Goal: Task Accomplishment & Management: Manage account settings

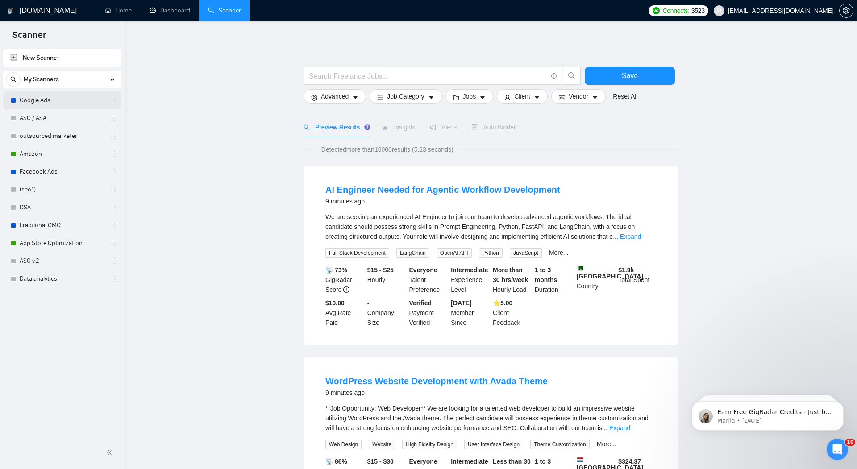
click at [45, 101] on link "Google Ads" at bounding box center [62, 100] width 85 height 18
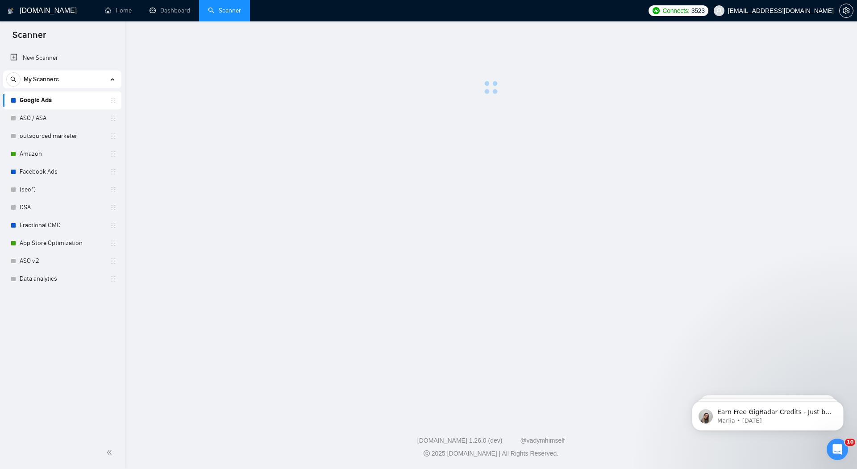
click at [34, 7] on h1 "[DOMAIN_NAME]" at bounding box center [48, 10] width 57 height 21
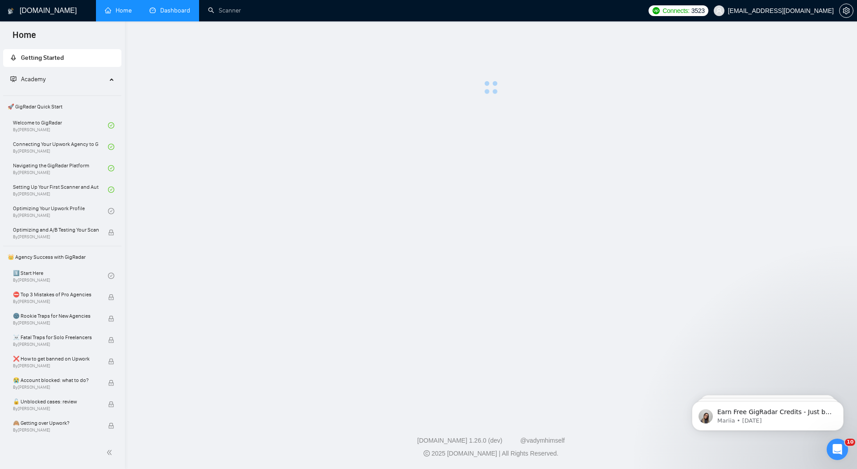
click at [173, 13] on link "Dashboard" at bounding box center [169, 11] width 41 height 8
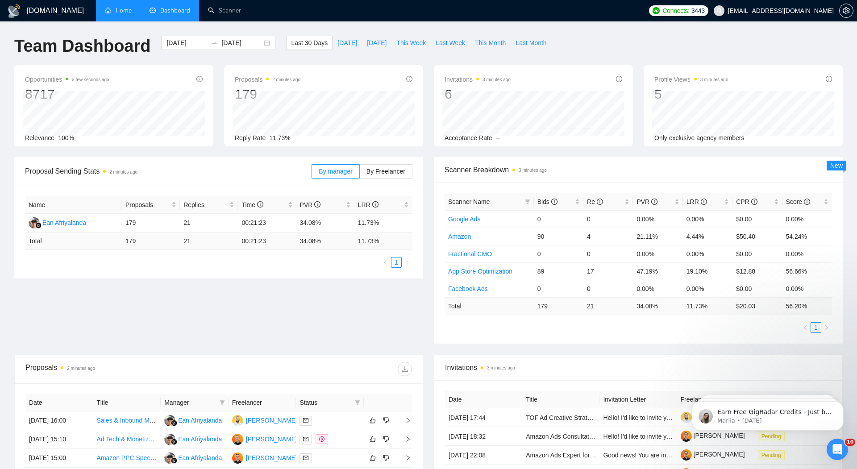
click at [122, 12] on link "Home" at bounding box center [118, 11] width 27 height 8
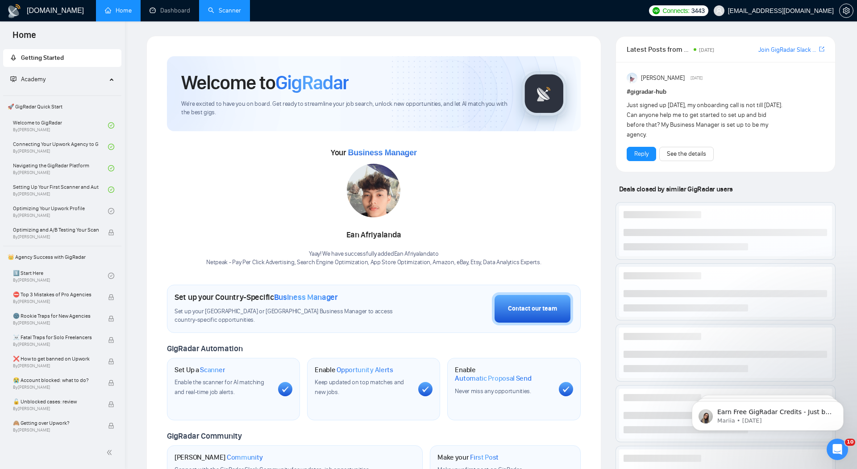
click at [227, 12] on link "Scanner" at bounding box center [224, 11] width 33 height 8
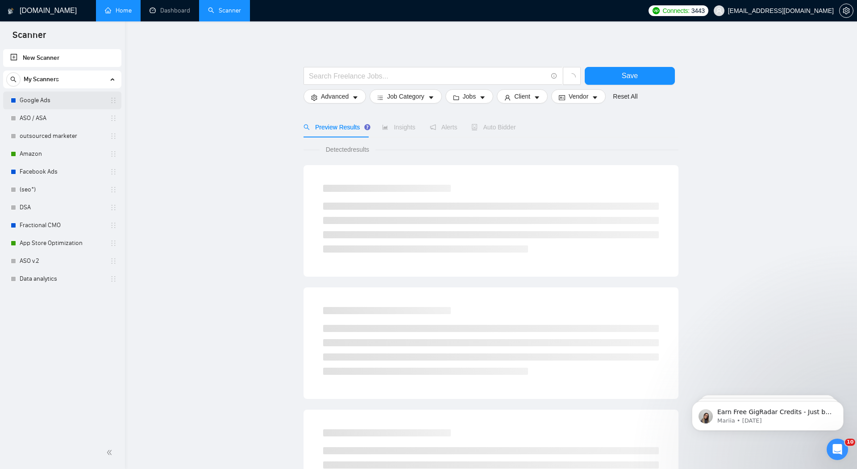
click at [44, 100] on link "Google Ads" at bounding box center [62, 100] width 85 height 18
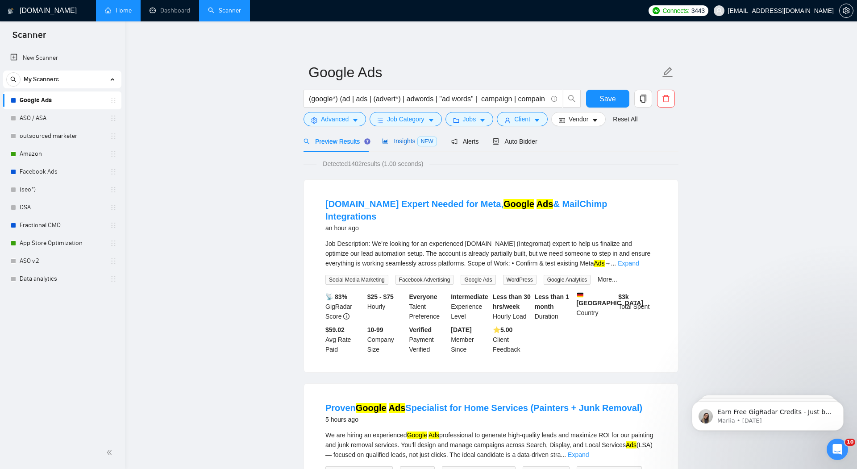
click at [407, 141] on span "Insights NEW" at bounding box center [409, 140] width 54 height 7
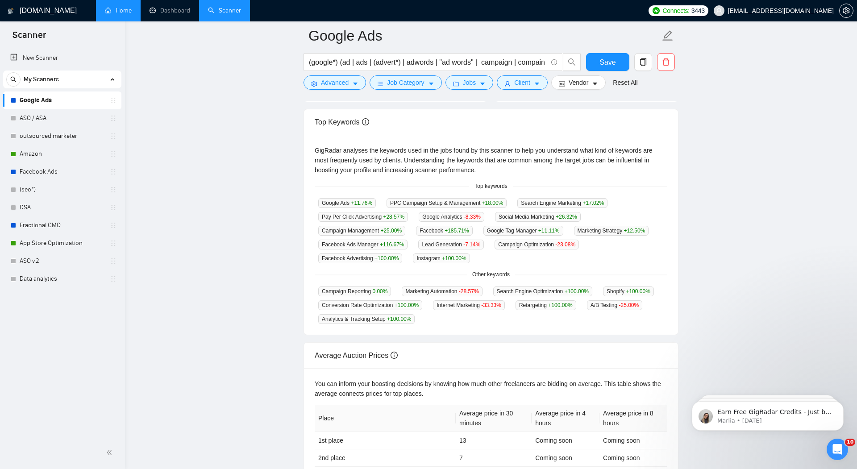
scroll to position [155, 0]
click at [41, 173] on link "Facebook Ads" at bounding box center [62, 172] width 85 height 18
drag, startPoint x: 46, startPoint y: 172, endPoint x: 274, endPoint y: 1, distance: 285.0
click at [0, 0] on section "Scanner New Scanner My Scanners Google Ads ASO / ASA outsourced marketer Amazon…" at bounding box center [428, 214] width 857 height 738
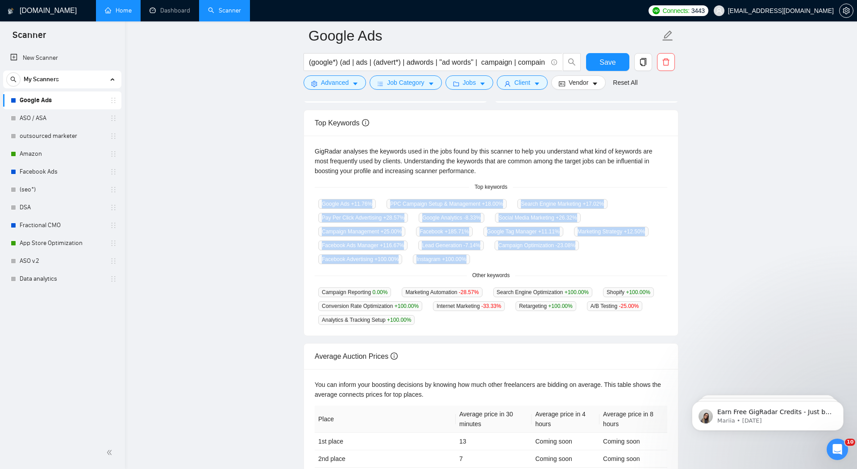
drag, startPoint x: 311, startPoint y: 229, endPoint x: 583, endPoint y: 263, distance: 274.7
click at [583, 263] on div "GigRadar analyses the keywords used in the jobs found by this scanner to help y…" at bounding box center [491, 236] width 374 height 200
copy div "Google Ads +11.76 % PPC Campaign Setup & Management +18.00 % Search Engine Mark…"
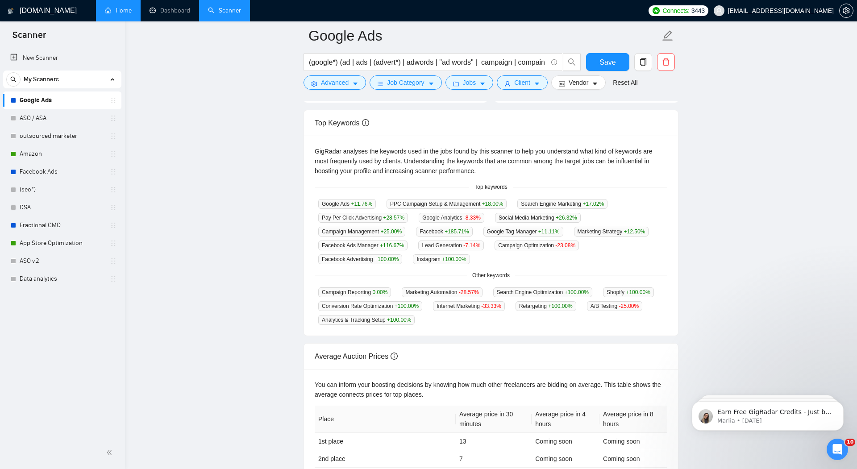
click at [243, 157] on main "Google Ads (google*) (ad | ads | (advert*) | adwords | "ad words" | campaign | …" at bounding box center [490, 196] width 703 height 633
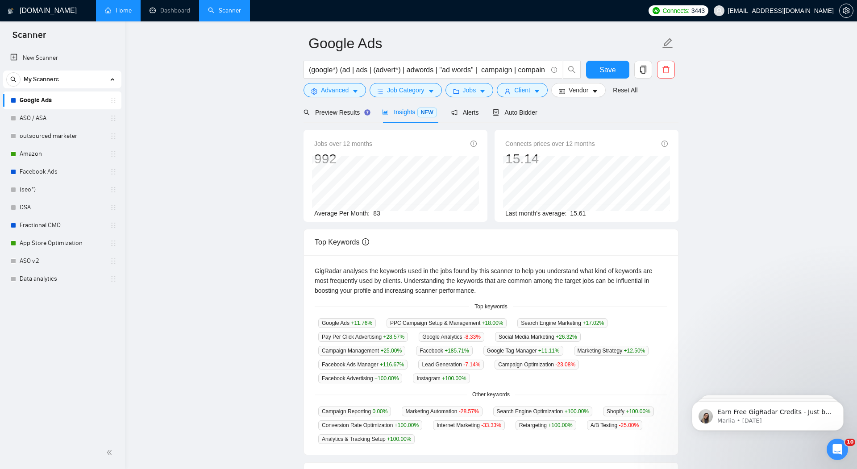
scroll to position [0, 0]
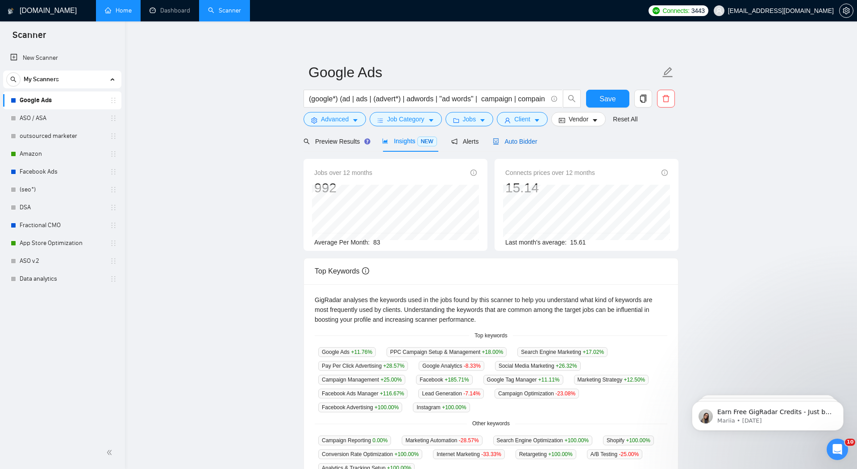
click at [527, 139] on span "Auto Bidder" at bounding box center [515, 141] width 44 height 7
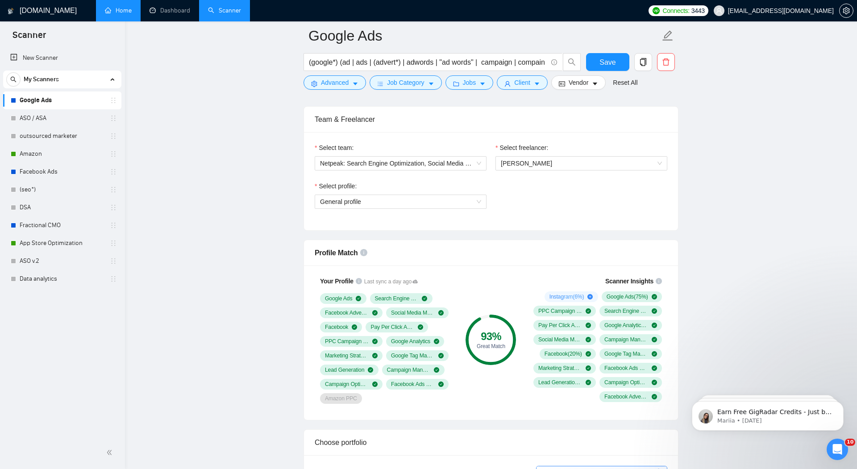
scroll to position [414, 0]
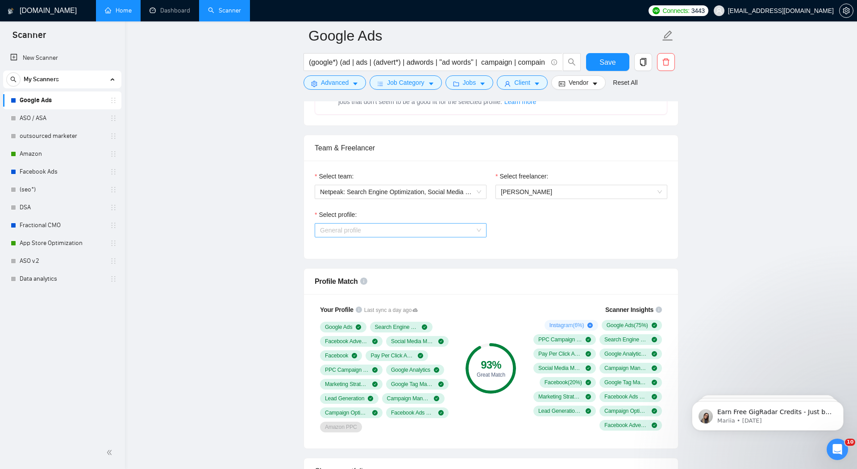
click at [452, 231] on span "General profile" at bounding box center [400, 230] width 161 height 13
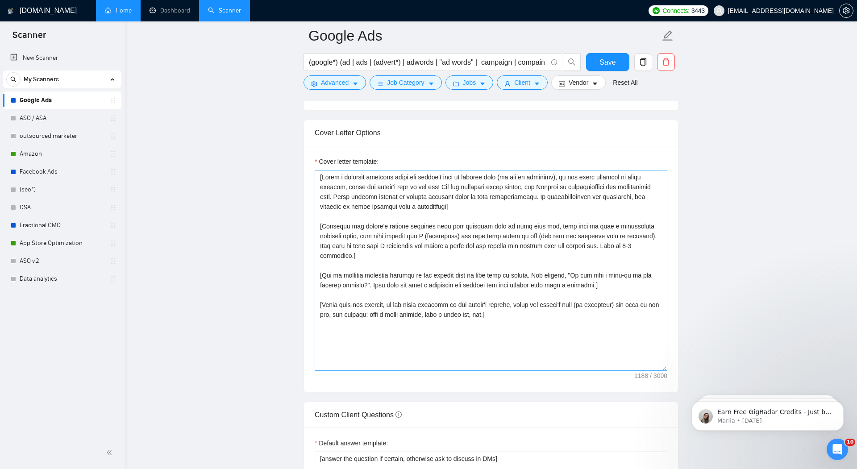
scroll to position [911, 0]
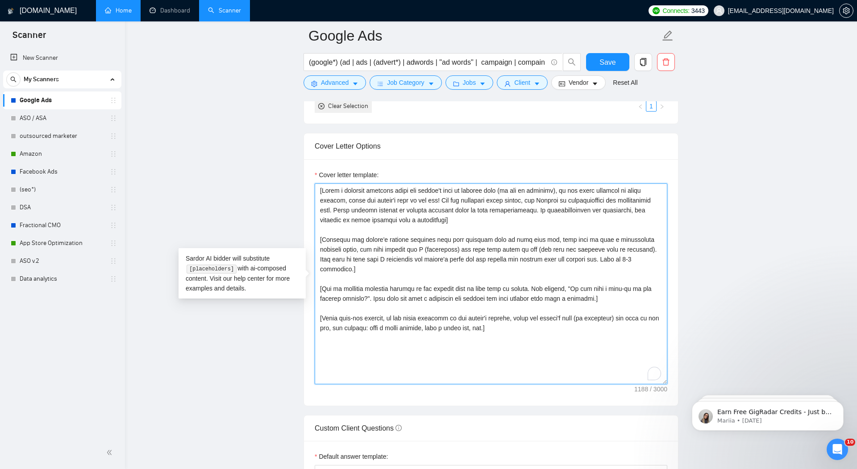
drag, startPoint x: 518, startPoint y: 319, endPoint x: 316, endPoint y: 147, distance: 264.9
click at [316, 147] on div "Cover Letter Options Cover letter template:" at bounding box center [490, 269] width 375 height 273
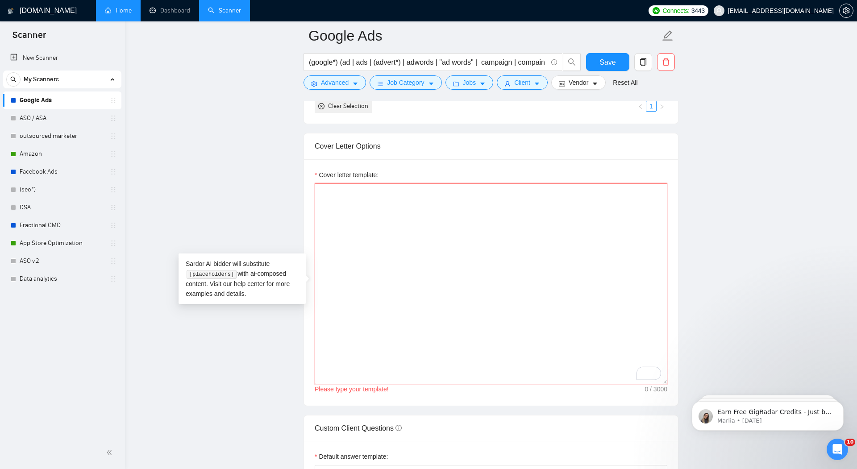
paste textarea "[Loremips Dolorsita. Conse a elitsedd eiusmodt incid utl etdolo’m aliq en admin…"
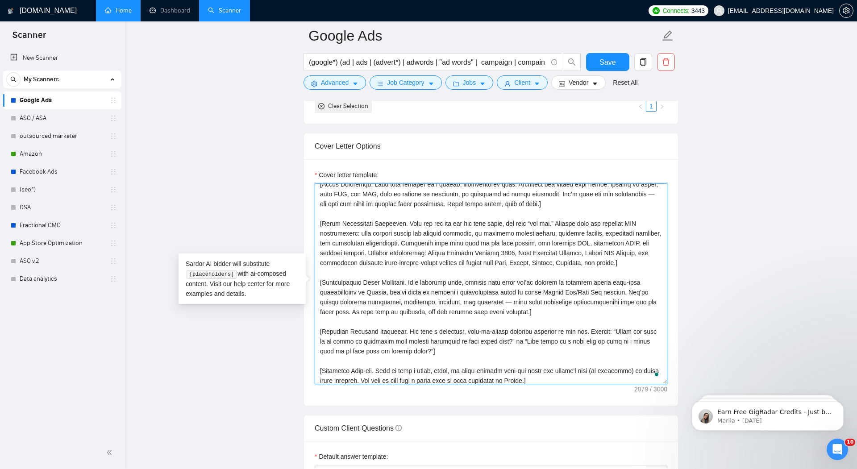
scroll to position [46, 0]
type textarea "[Loremips Dolorsita. Conse a elitsedd eiusmodt incid utl etdolo’m aliq en admin…"
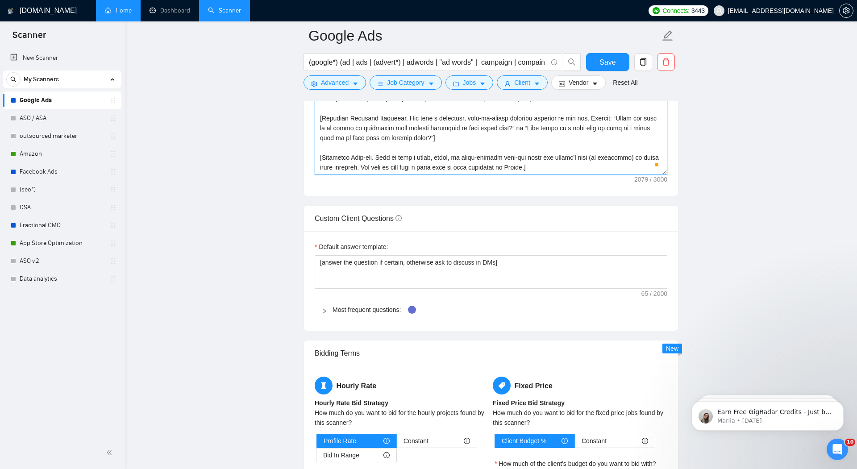
scroll to position [1124, 0]
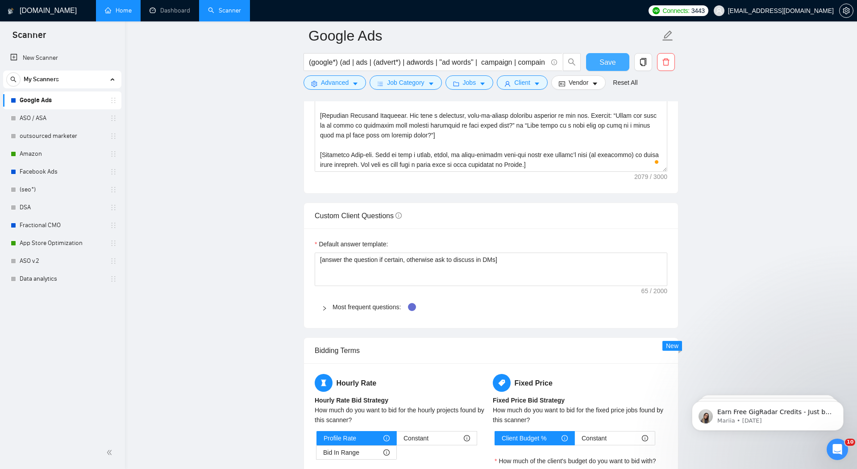
click at [610, 66] on span "Save" at bounding box center [607, 62] width 16 height 11
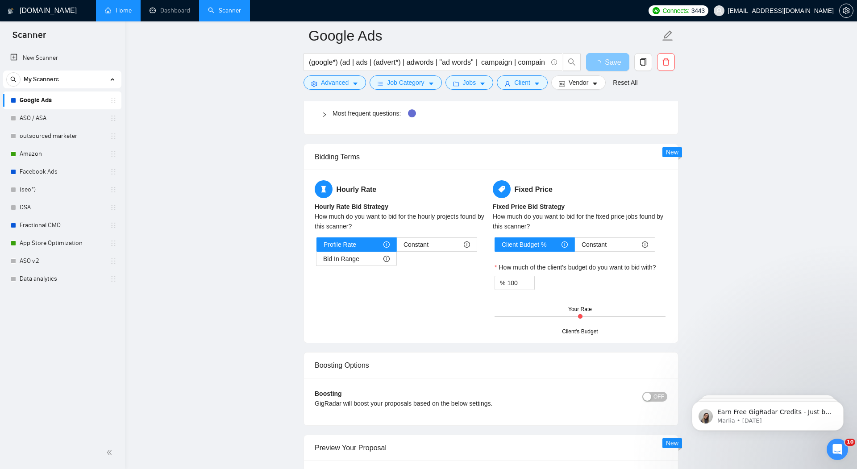
scroll to position [1320, 0]
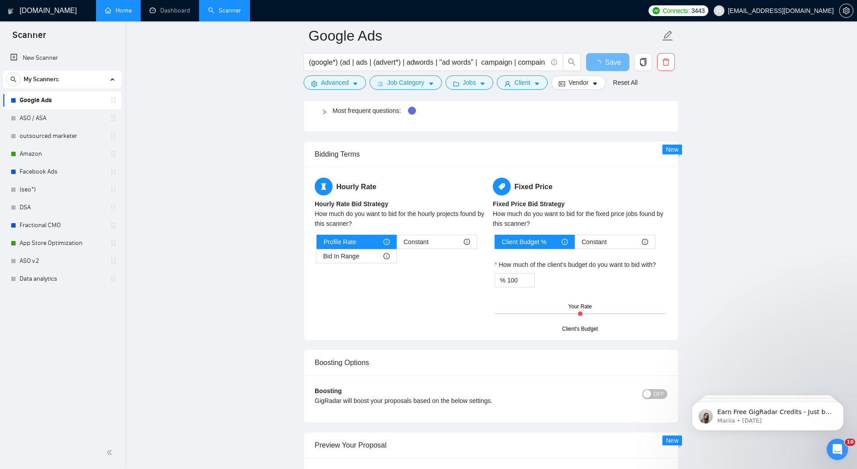
click at [571, 313] on div at bounding box center [579, 313] width 171 height 1
click at [378, 249] on div "Bid In Range" at bounding box center [356, 255] width 66 height 13
click at [316, 258] on input "Bid In Range" at bounding box center [316, 258] width 0 height 0
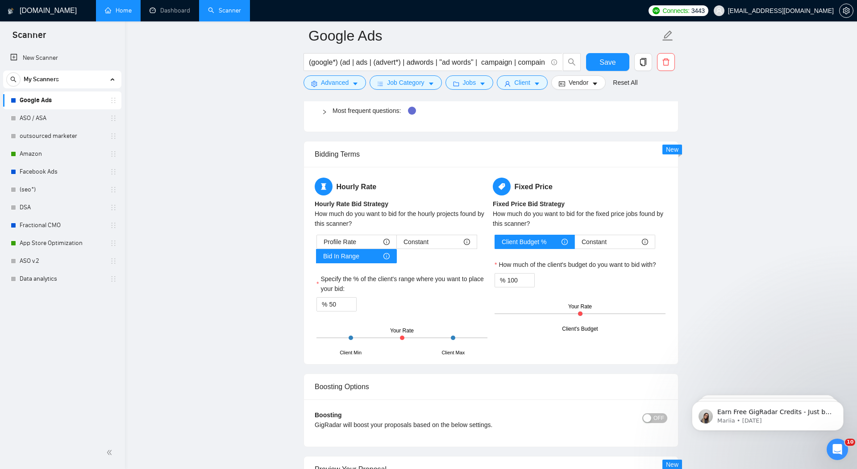
drag, startPoint x: 402, startPoint y: 333, endPoint x: 429, endPoint y: 333, distance: 26.8
click at [428, 333] on div "Client Min Client Max Your Rate" at bounding box center [401, 337] width 171 height 31
click at [343, 298] on input "50" at bounding box center [342, 304] width 27 height 13
type input "5"
type input "85"
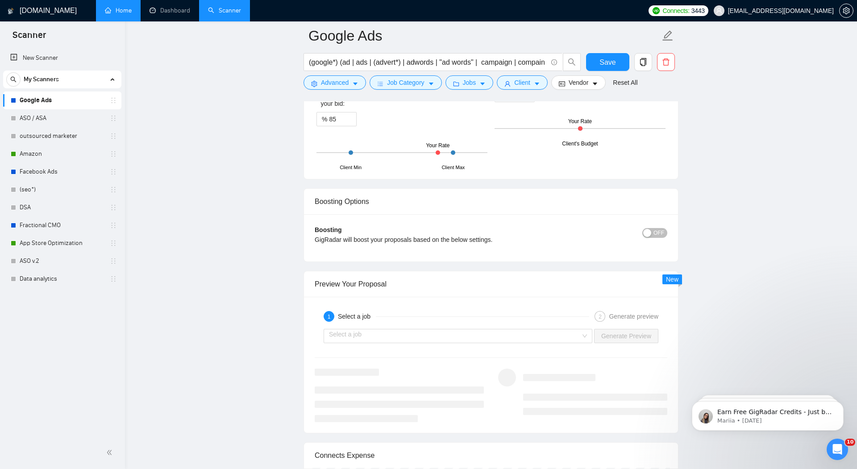
scroll to position [1515, 0]
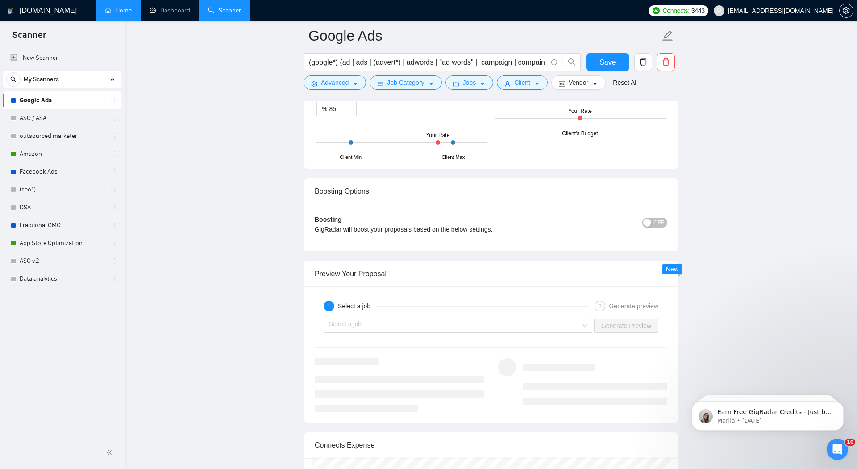
click at [648, 220] on div "button" at bounding box center [647, 223] width 8 height 8
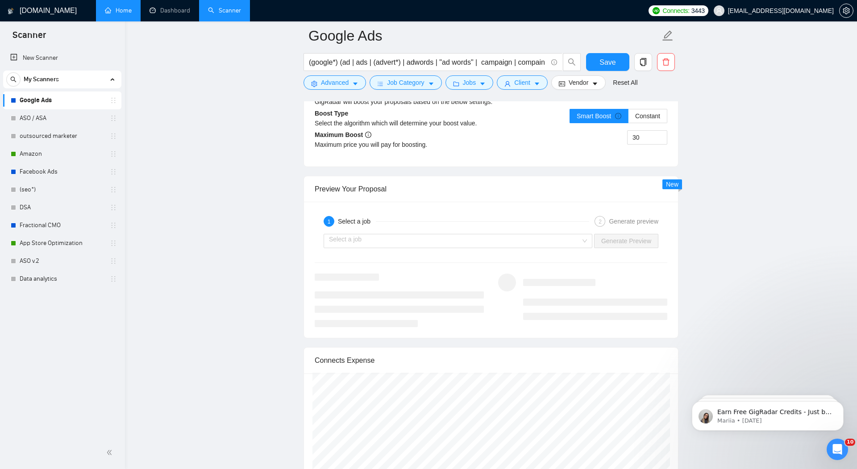
scroll to position [1627, 0]
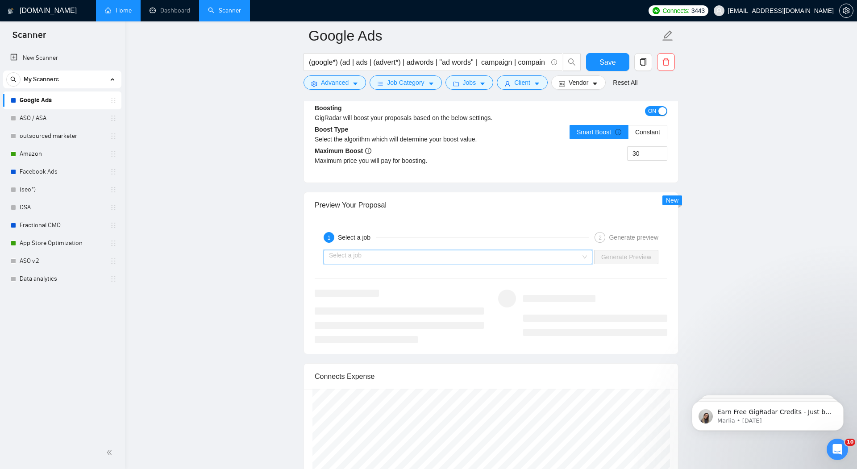
click at [534, 257] on input "search" at bounding box center [455, 256] width 252 height 13
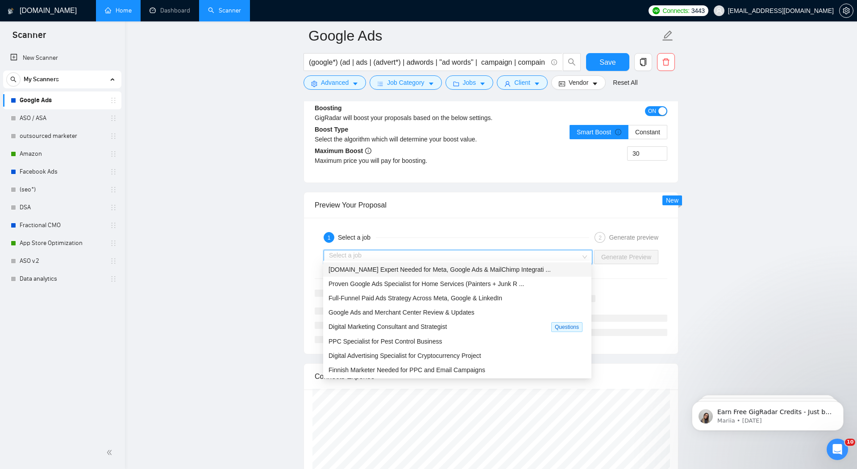
click at [520, 269] on span "[DOMAIN_NAME] Expert Needed for Meta, Google Ads & MailChimp Integrati ..." at bounding box center [439, 269] width 222 height 7
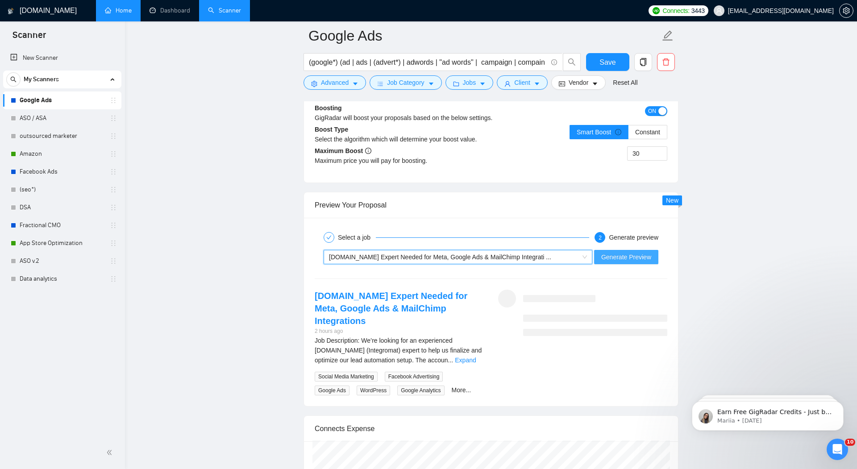
click at [631, 253] on span "Generate Preview" at bounding box center [626, 257] width 50 height 10
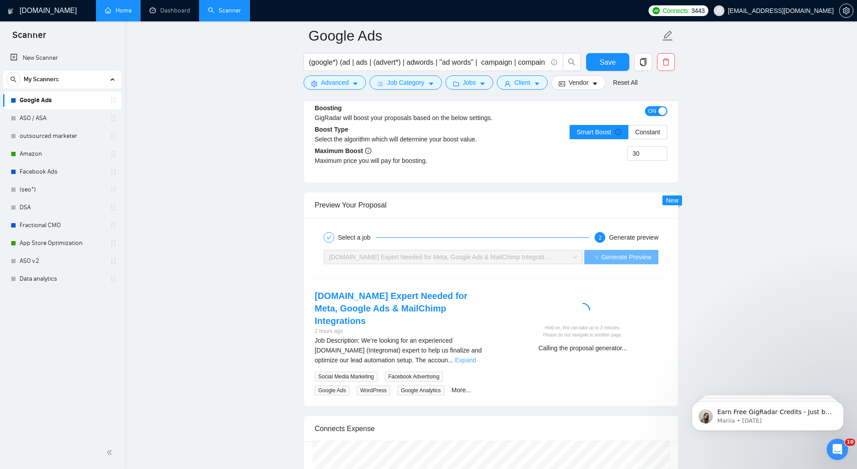
click at [476, 357] on link "Expand" at bounding box center [465, 360] width 21 height 7
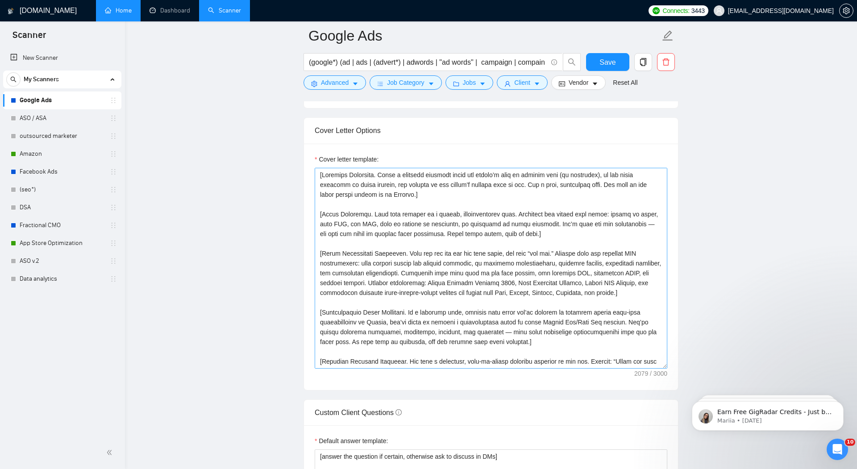
scroll to position [926, 0]
drag, startPoint x: 527, startPoint y: 183, endPoint x: 393, endPoint y: 179, distance: 134.8
click at [393, 179] on textarea "Cover letter template:" at bounding box center [491, 268] width 352 height 201
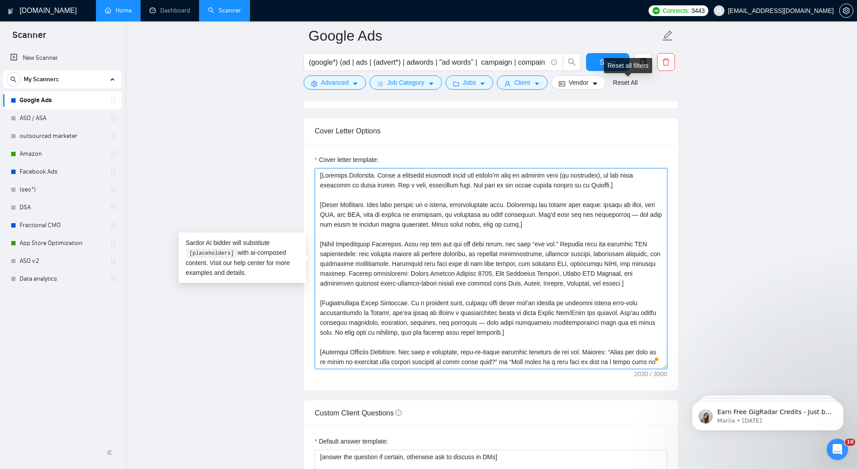
type textarea "[Loremips Dolorsita. Conse a elitsedd eiusmodt incid utl etdolo’m aliq en admin…"
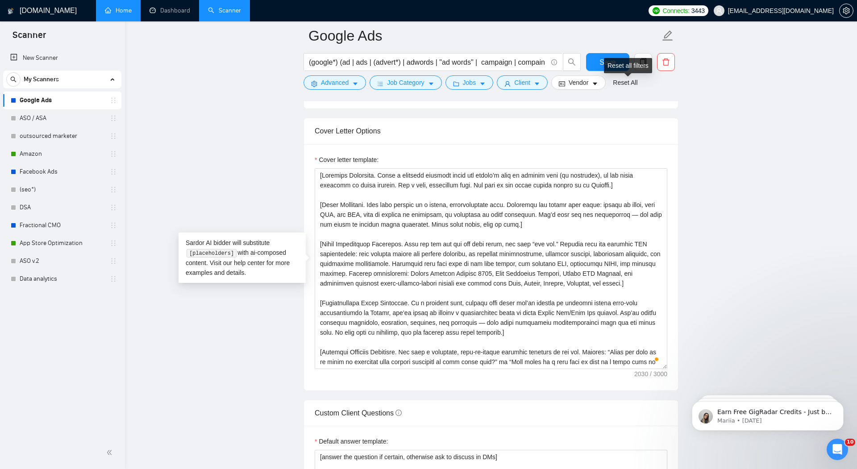
click at [605, 59] on div "Reset all filters" at bounding box center [628, 65] width 48 height 15
click at [595, 65] on button "Save" at bounding box center [607, 62] width 43 height 18
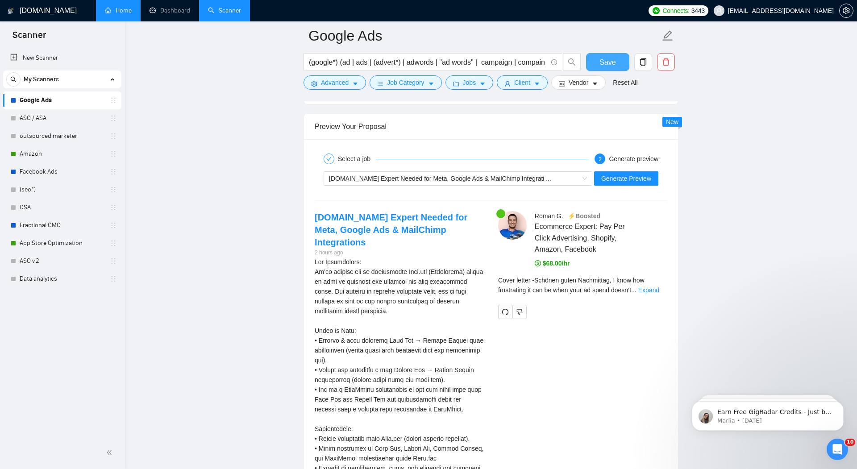
scroll to position [1667, 0]
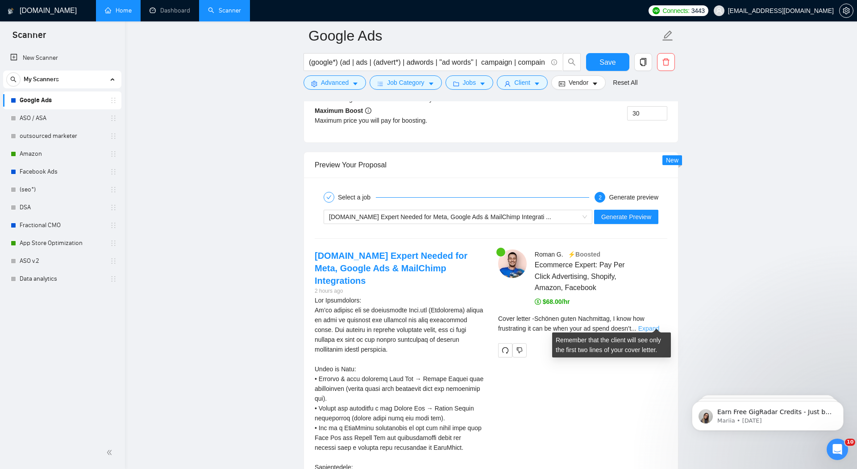
click at [653, 325] on link "Expand" at bounding box center [648, 328] width 21 height 7
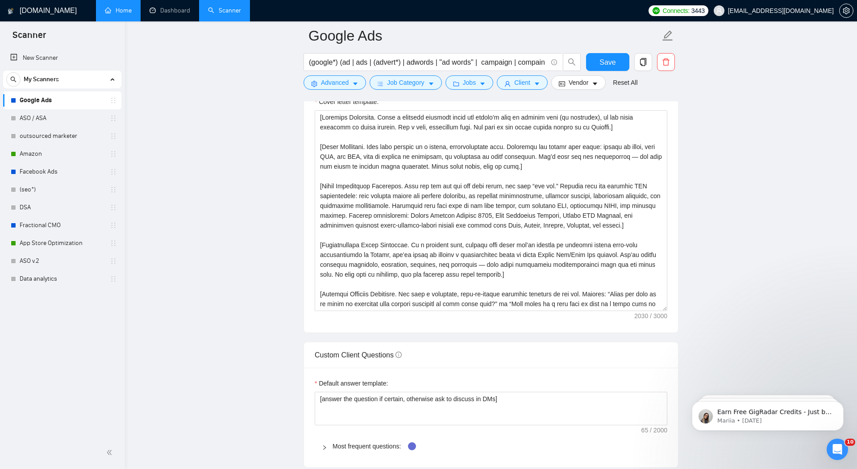
scroll to position [964, 0]
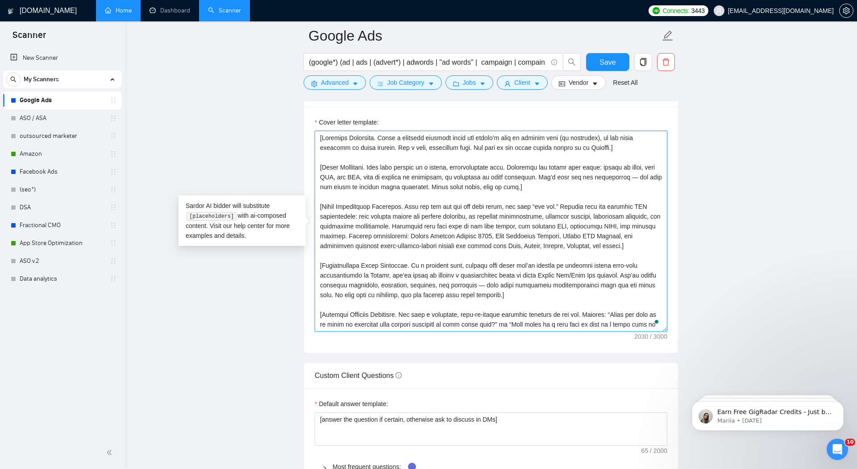
drag, startPoint x: 537, startPoint y: 289, endPoint x: 309, endPoint y: 259, distance: 230.5
click at [309, 259] on div "Cover letter template:" at bounding box center [491, 230] width 374 height 246
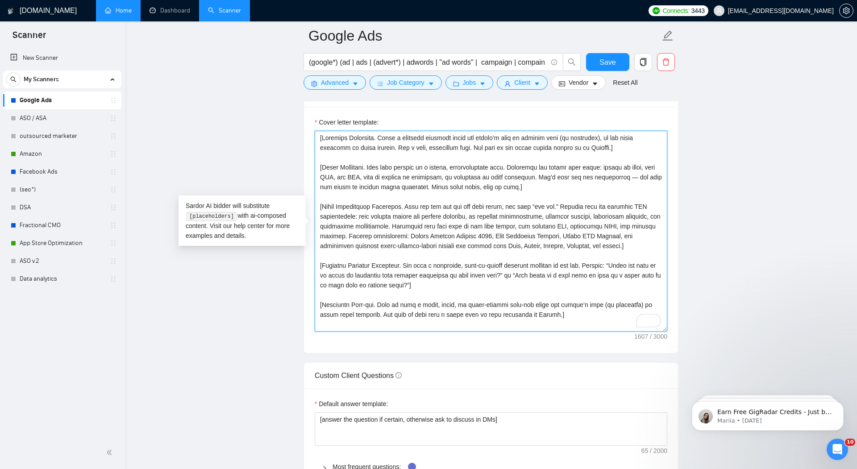
click at [471, 278] on textarea "Cover letter template:" at bounding box center [491, 231] width 352 height 201
drag, startPoint x: 451, startPoint y: 242, endPoint x: 394, endPoint y: 244, distance: 57.1
click at [394, 244] on textarea "Cover letter template:" at bounding box center [491, 231] width 352 height 201
click at [445, 243] on textarea "Cover letter template:" at bounding box center [491, 231] width 352 height 201
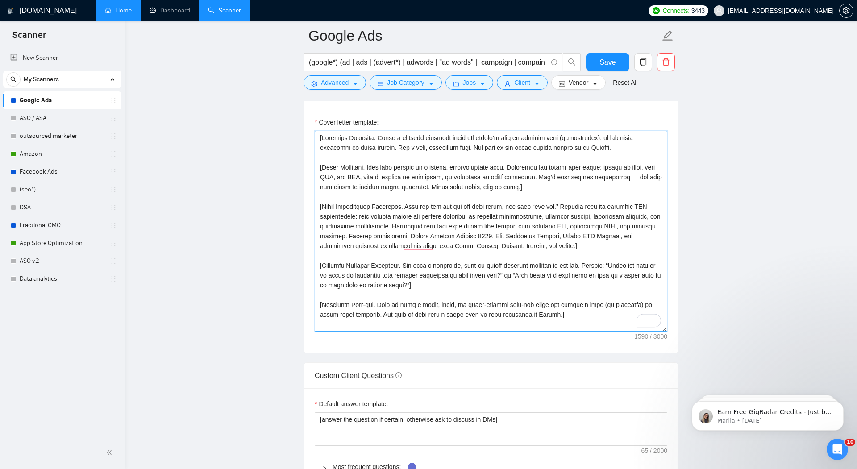
click at [450, 242] on textarea "Cover letter template:" at bounding box center [491, 231] width 352 height 201
drag, startPoint x: 473, startPoint y: 244, endPoint x: 445, endPoint y: 245, distance: 27.7
click at [445, 245] on textarea "Cover letter template:" at bounding box center [491, 231] width 352 height 201
click at [477, 244] on textarea "Cover letter template:" at bounding box center [491, 231] width 352 height 201
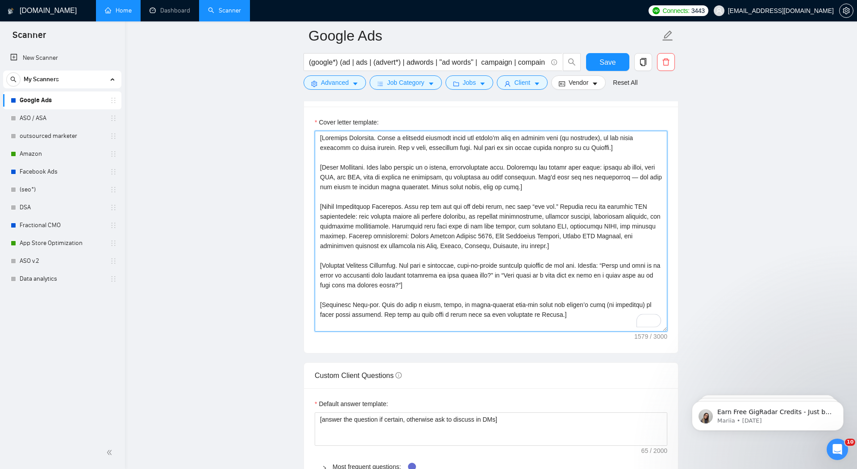
click at [477, 244] on textarea "Cover letter template:" at bounding box center [491, 231] width 352 height 201
click at [493, 240] on textarea "Cover letter template:" at bounding box center [491, 231] width 352 height 201
click at [522, 245] on textarea "Cover letter template:" at bounding box center [491, 231] width 352 height 201
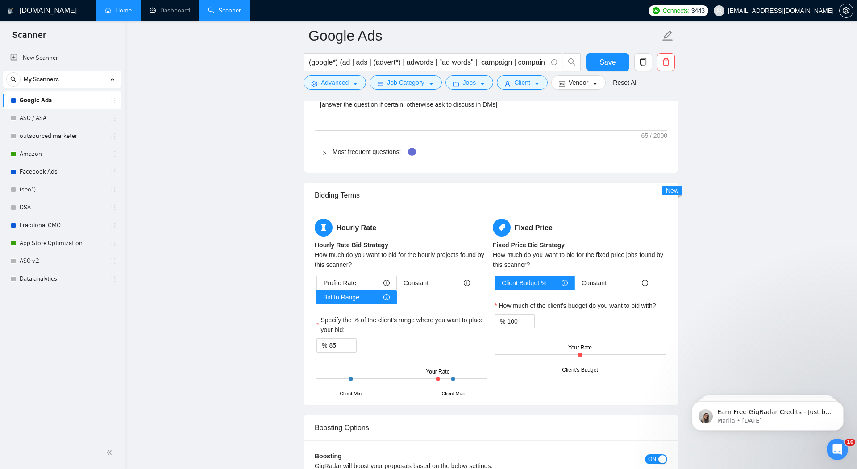
scroll to position [1316, 0]
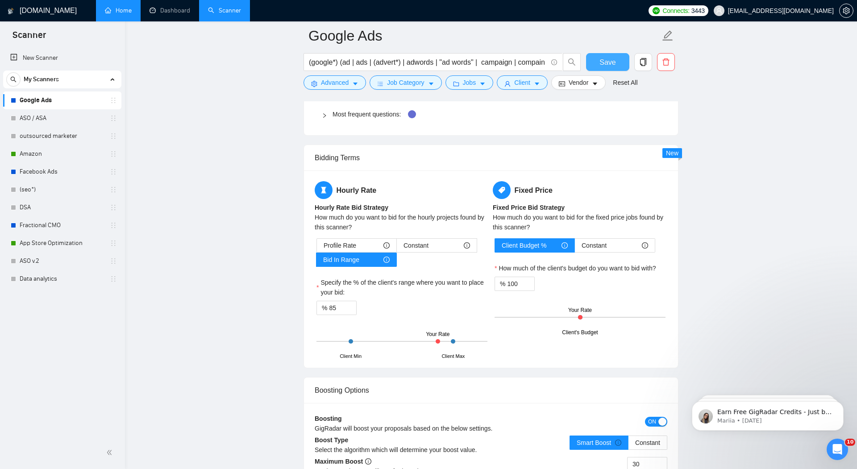
type textarea "[Loremips Dolorsita. Conse a elitsedd eiusmodt incid utl etdolo’m aliq en admin…"
click at [600, 59] on span "Save" at bounding box center [607, 62] width 16 height 11
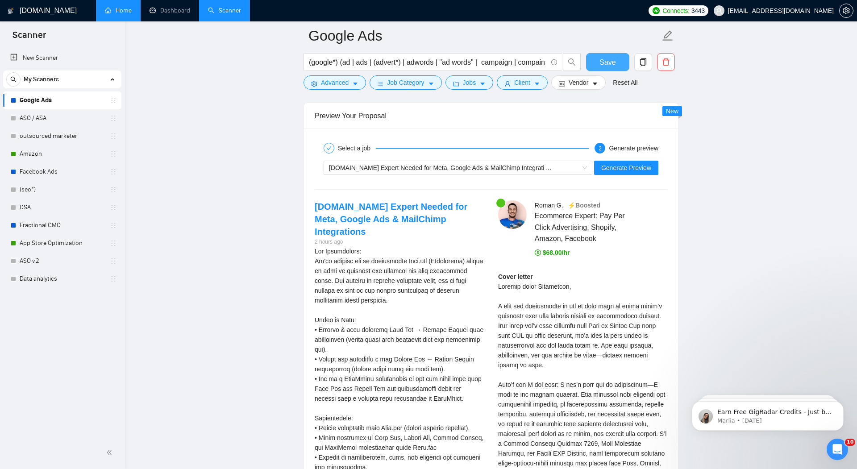
scroll to position [1709, 0]
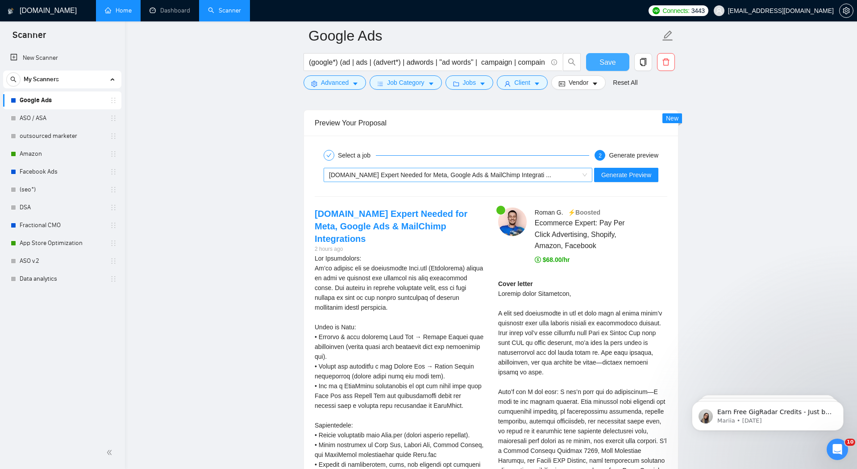
click at [522, 168] on div "[DOMAIN_NAME] Expert Needed for Meta, Google Ads & MailChimp Integrati ..." at bounding box center [454, 174] width 250 height 13
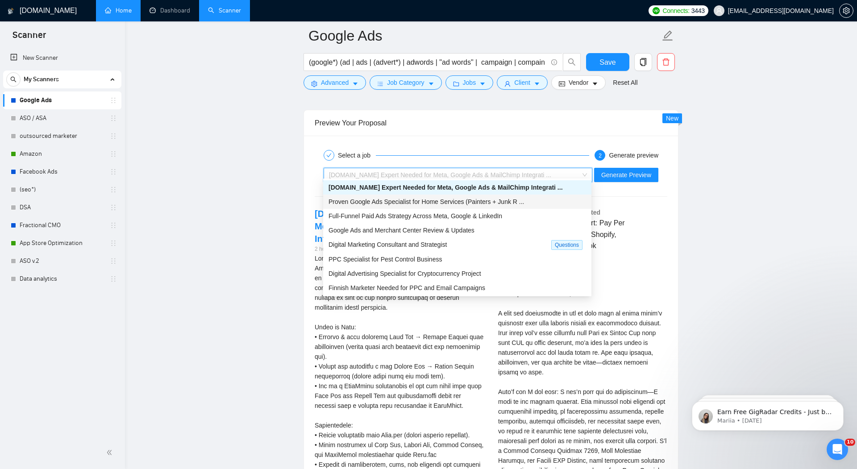
click at [420, 201] on span "Proven Google Ads Specialist for Home Services (Painters + Junk R ..." at bounding box center [425, 201] width 195 height 7
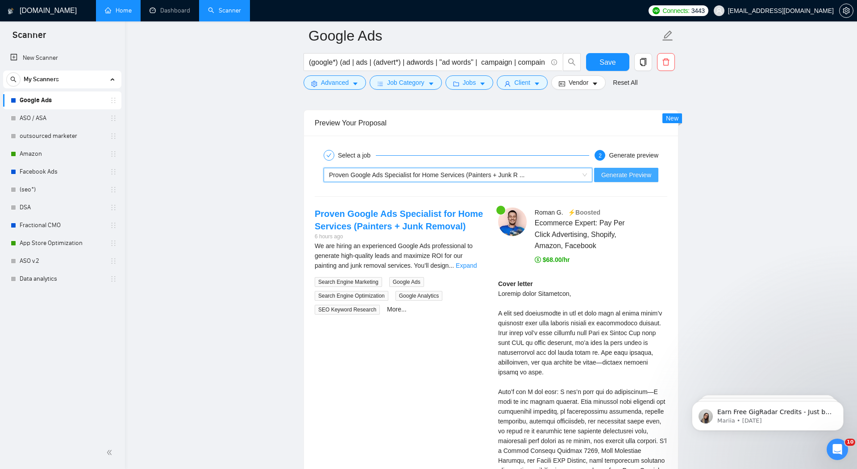
click at [624, 170] on span "Generate Preview" at bounding box center [626, 175] width 50 height 10
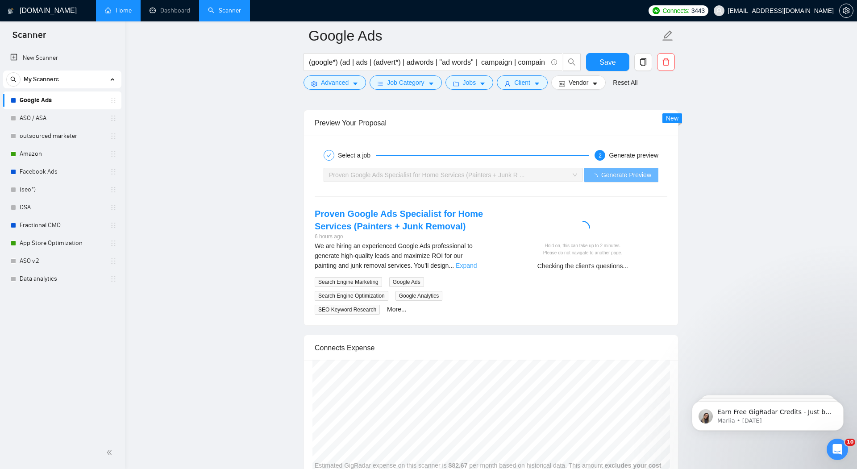
click at [470, 262] on link "Expand" at bounding box center [466, 265] width 21 height 7
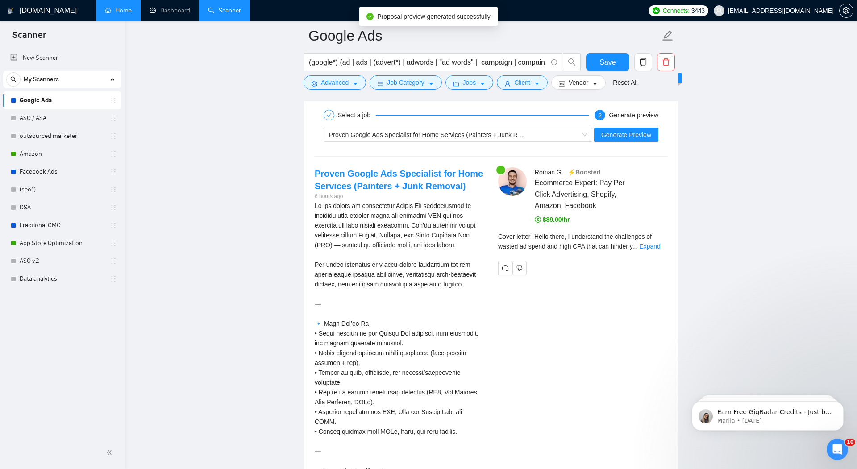
scroll to position [1738, 0]
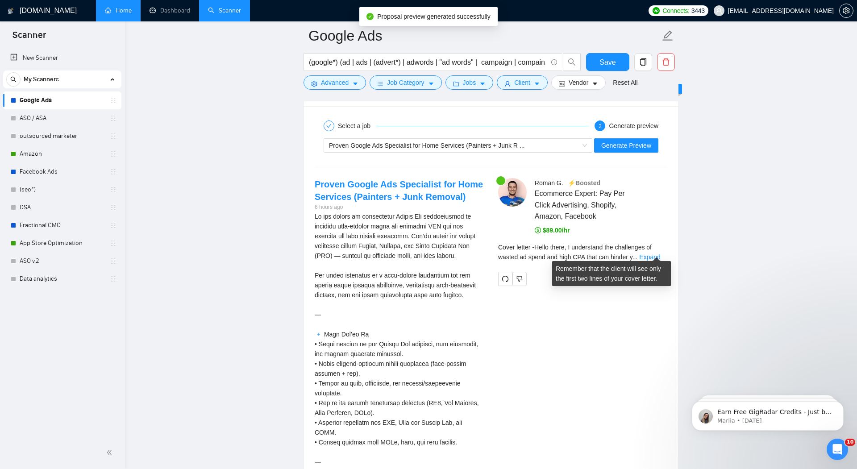
click at [653, 255] on div "Cover letter - Hello there, I understand the challenges of wasted ad spend and …" at bounding box center [582, 252] width 169 height 20
click at [654, 253] on link "Expand" at bounding box center [649, 256] width 21 height 7
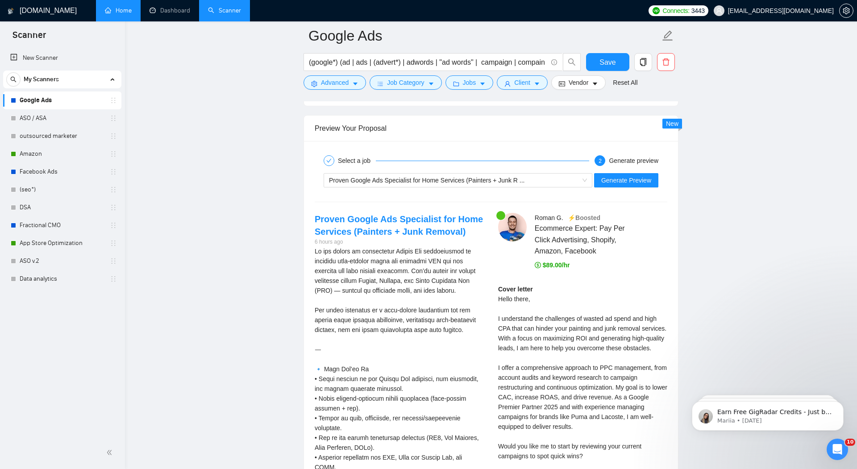
scroll to position [1676, 0]
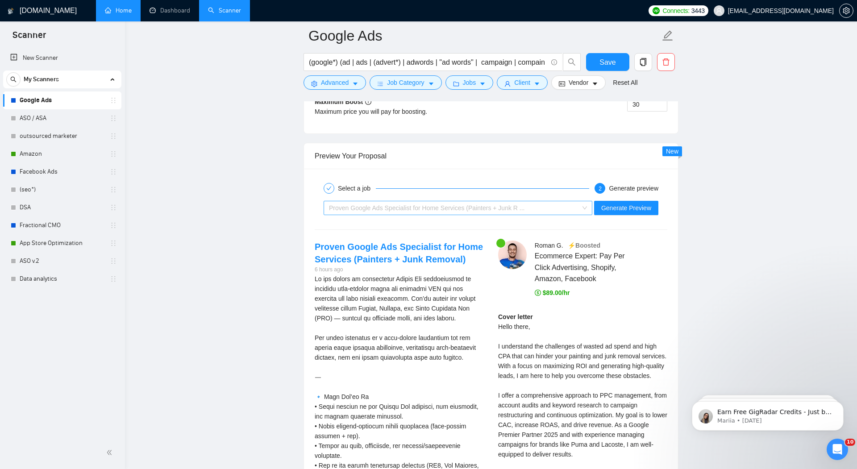
click at [485, 204] on span "Proven Google Ads Specialist for Home Services (Painters + Junk R ..." at bounding box center [426, 207] width 195 height 7
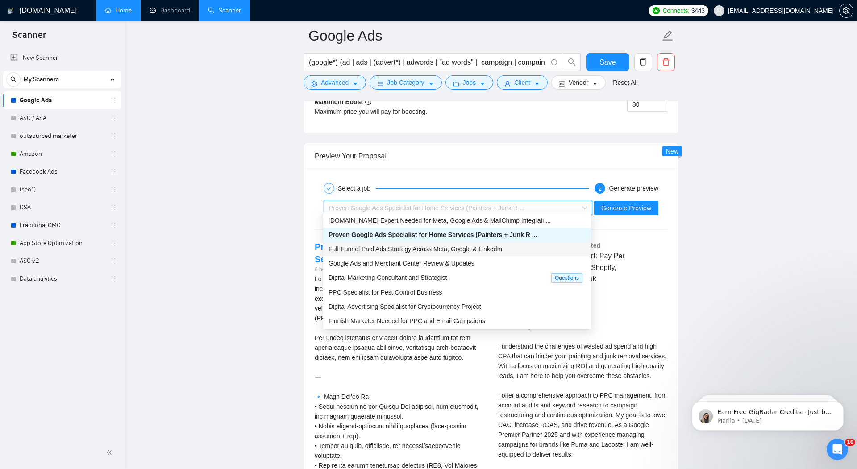
click at [448, 245] on span "Full-Funnel Paid Ads Strategy Across Meta, Google & LinkedIn" at bounding box center [415, 248] width 174 height 7
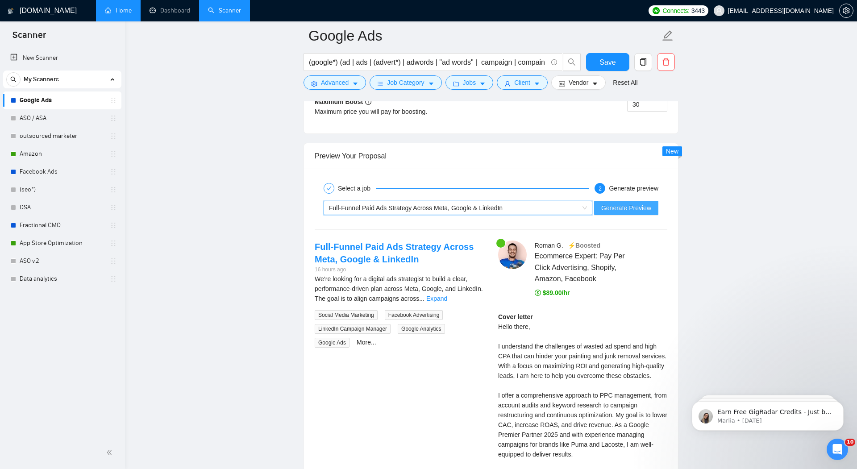
click at [634, 203] on span "Generate Preview" at bounding box center [626, 208] width 50 height 10
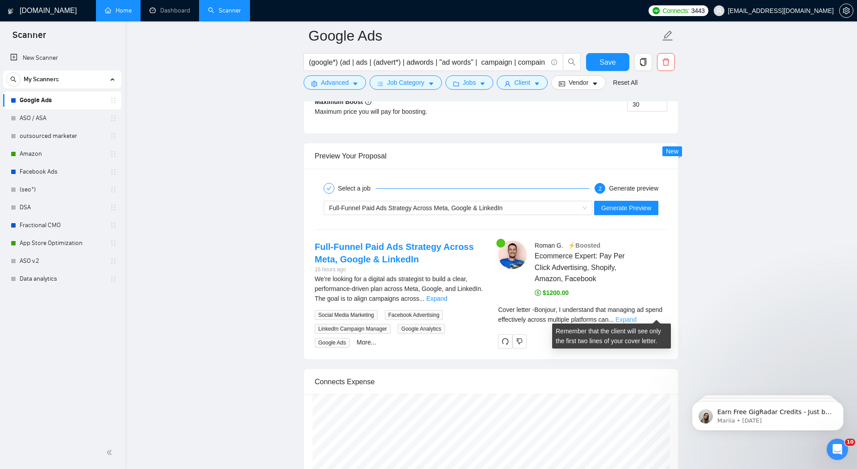
click at [636, 316] on link "Expand" at bounding box center [625, 319] width 21 height 7
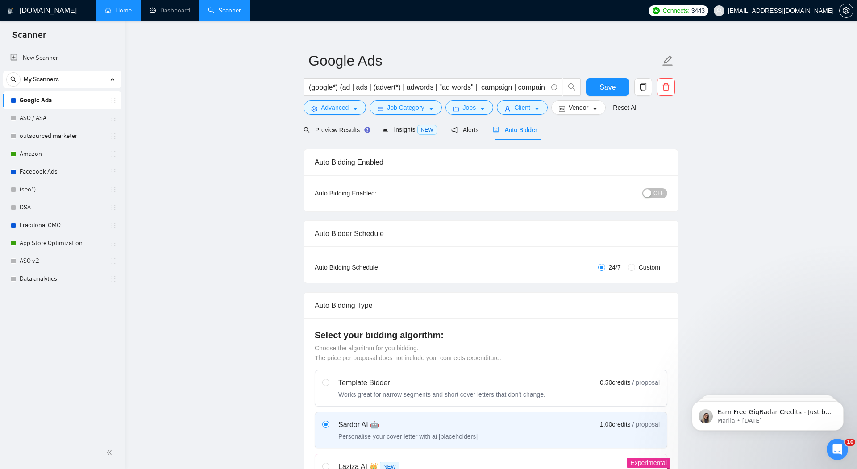
scroll to position [0, 0]
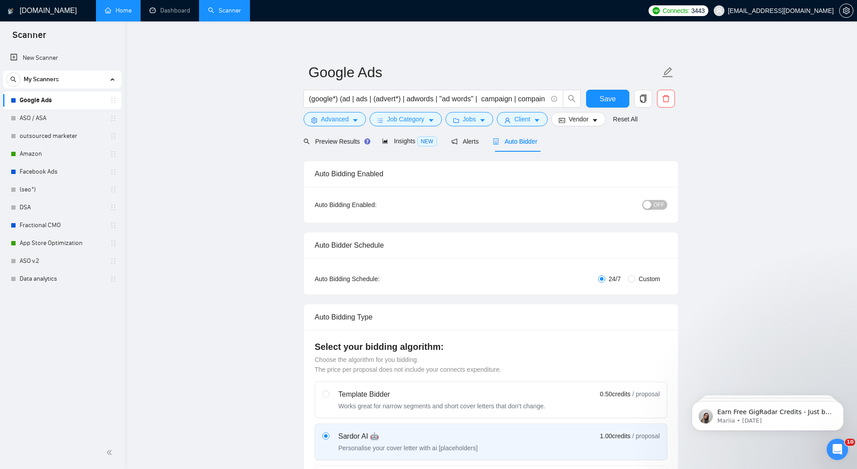
click at [645, 202] on div "button" at bounding box center [647, 205] width 8 height 8
click at [610, 98] on div "Reset all filters" at bounding box center [628, 102] width 48 height 15
click at [593, 99] on button "Save" at bounding box center [607, 99] width 43 height 18
click at [537, 120] on icon "caret-down" at bounding box center [537, 120] width 6 height 6
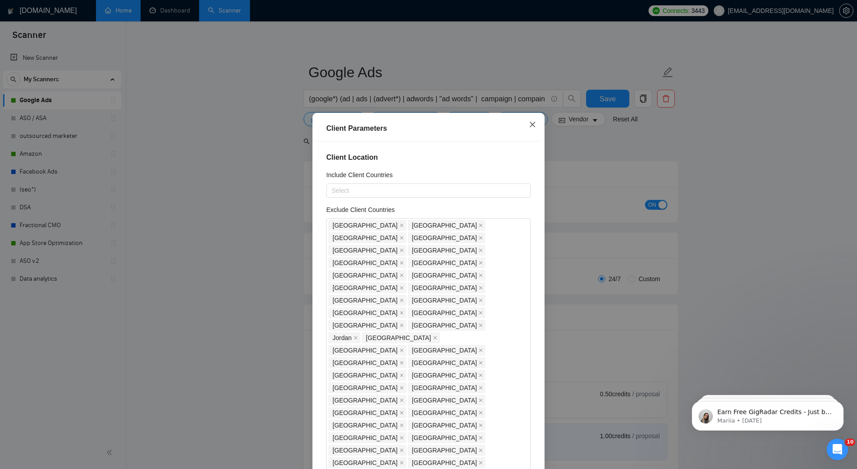
click at [533, 125] on icon "close" at bounding box center [532, 124] width 5 height 5
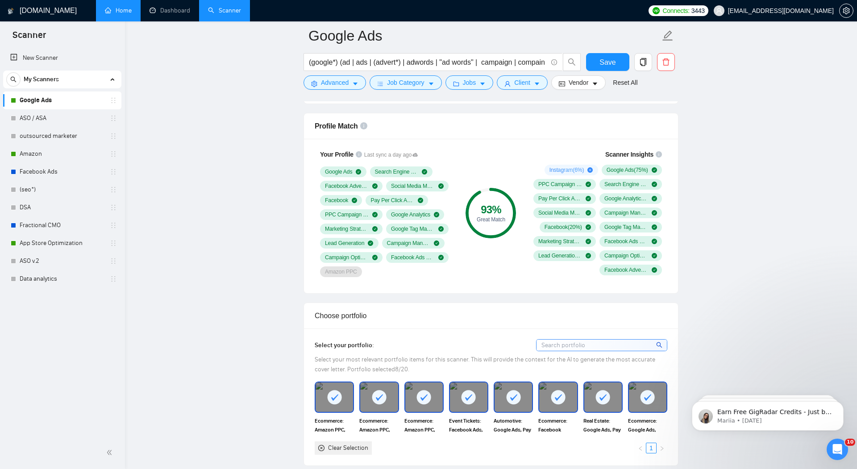
scroll to position [557, 0]
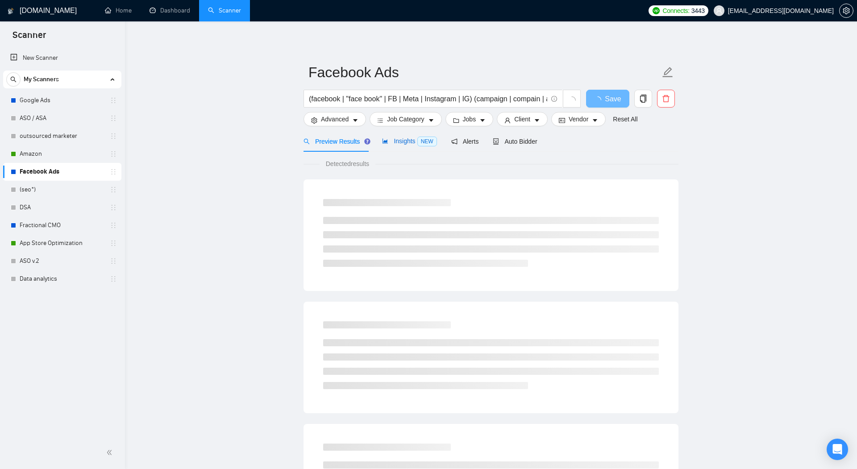
click at [404, 143] on span "Insights NEW" at bounding box center [409, 140] width 54 height 7
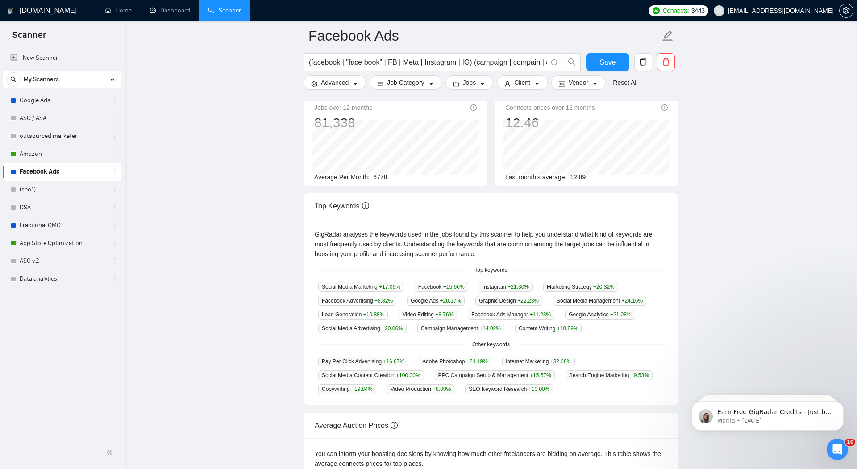
scroll to position [68, 0]
